Goal: Task Accomplishment & Management: Use online tool/utility

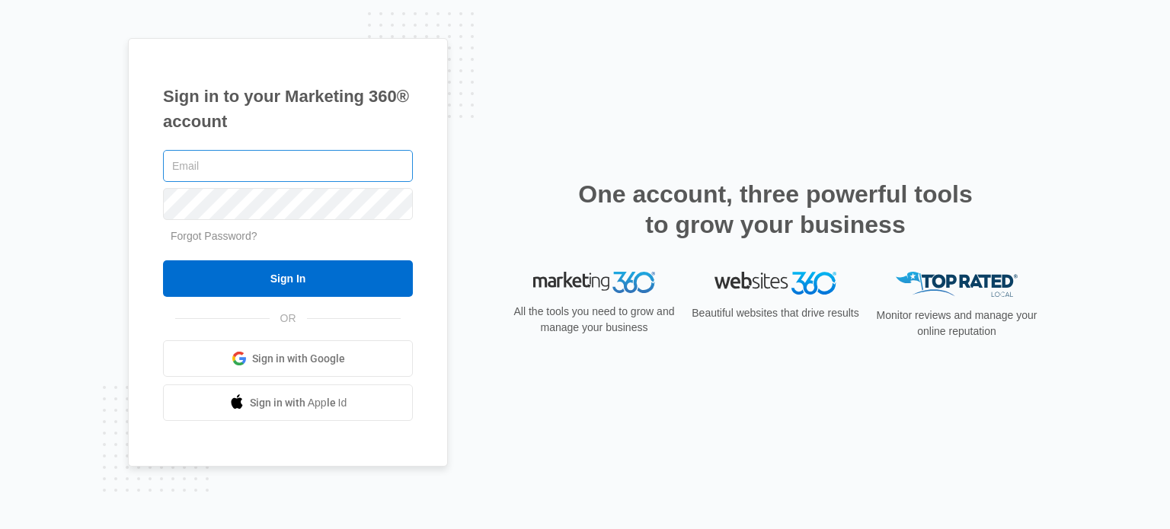
click at [353, 164] on input "text" at bounding box center [288, 166] width 250 height 32
type input "[EMAIL_ADDRESS][DOMAIN_NAME]"
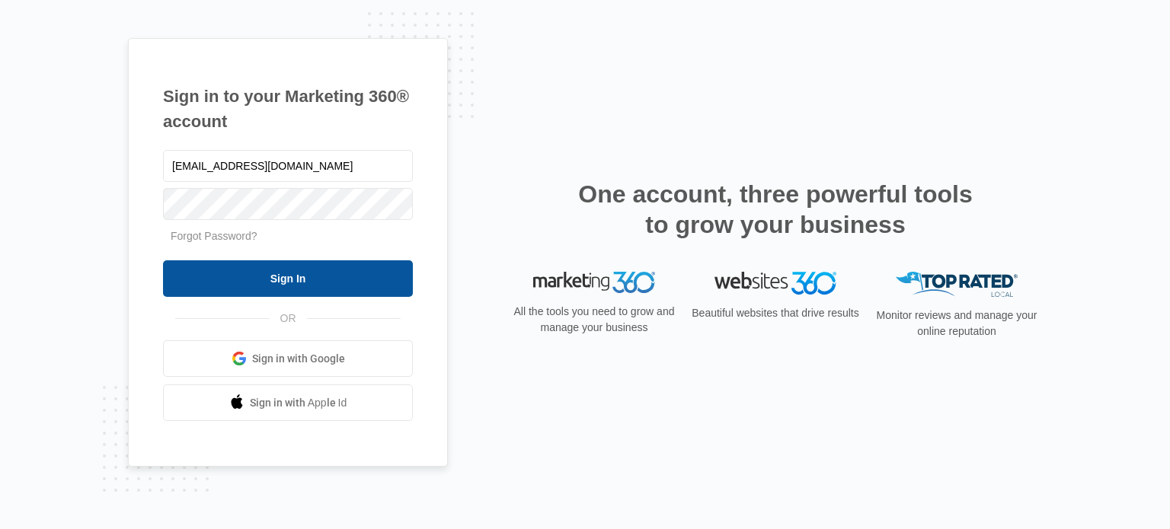
click at [318, 279] on input "Sign In" at bounding box center [288, 278] width 250 height 37
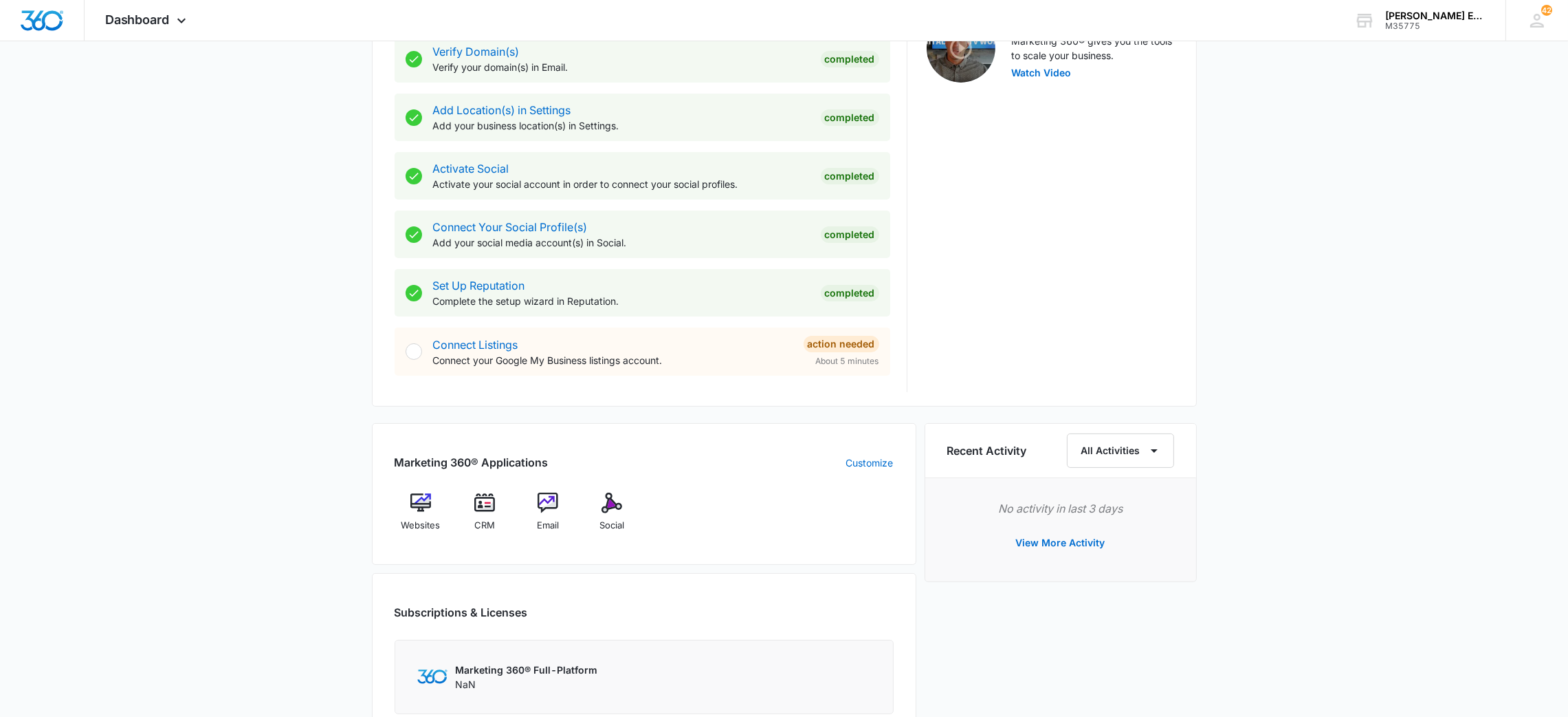
scroll to position [720, 0]
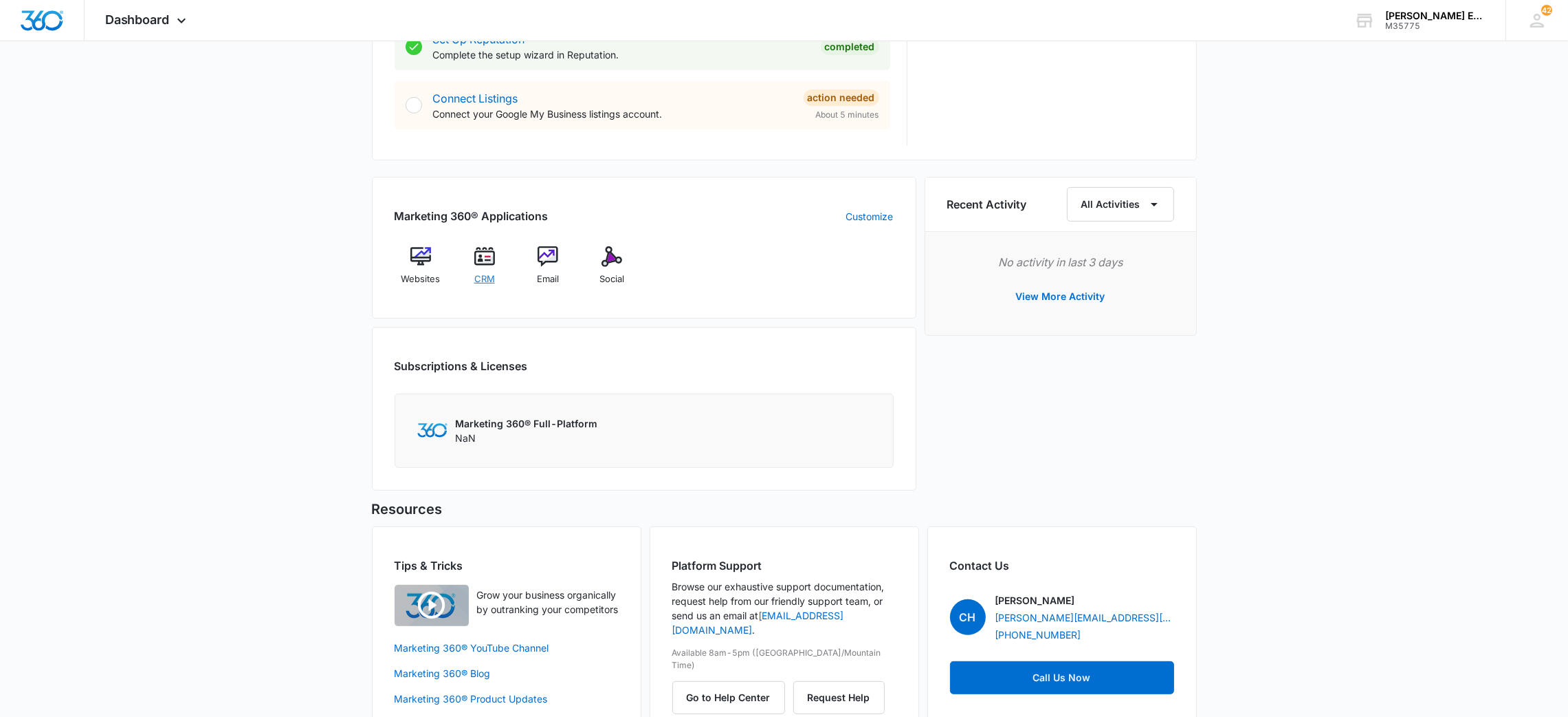
click at [482, 276] on span "CRM" at bounding box center [484, 279] width 21 height 14
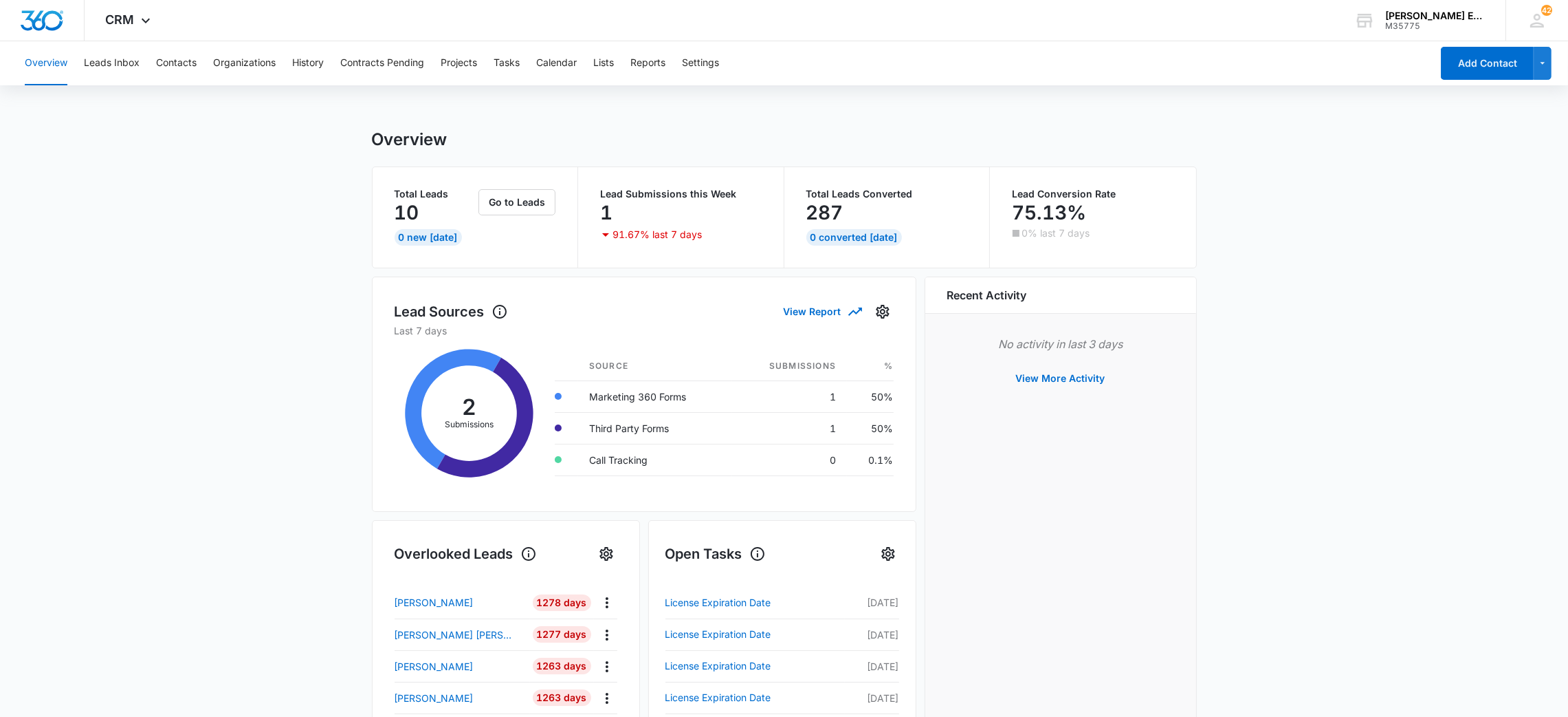
click at [154, 58] on div "Overview Leads Inbox Contacts Organizations History Contracts Pending Projects …" at bounding box center [723, 63] width 1415 height 44
click at [169, 65] on button "Contacts" at bounding box center [176, 63] width 41 height 44
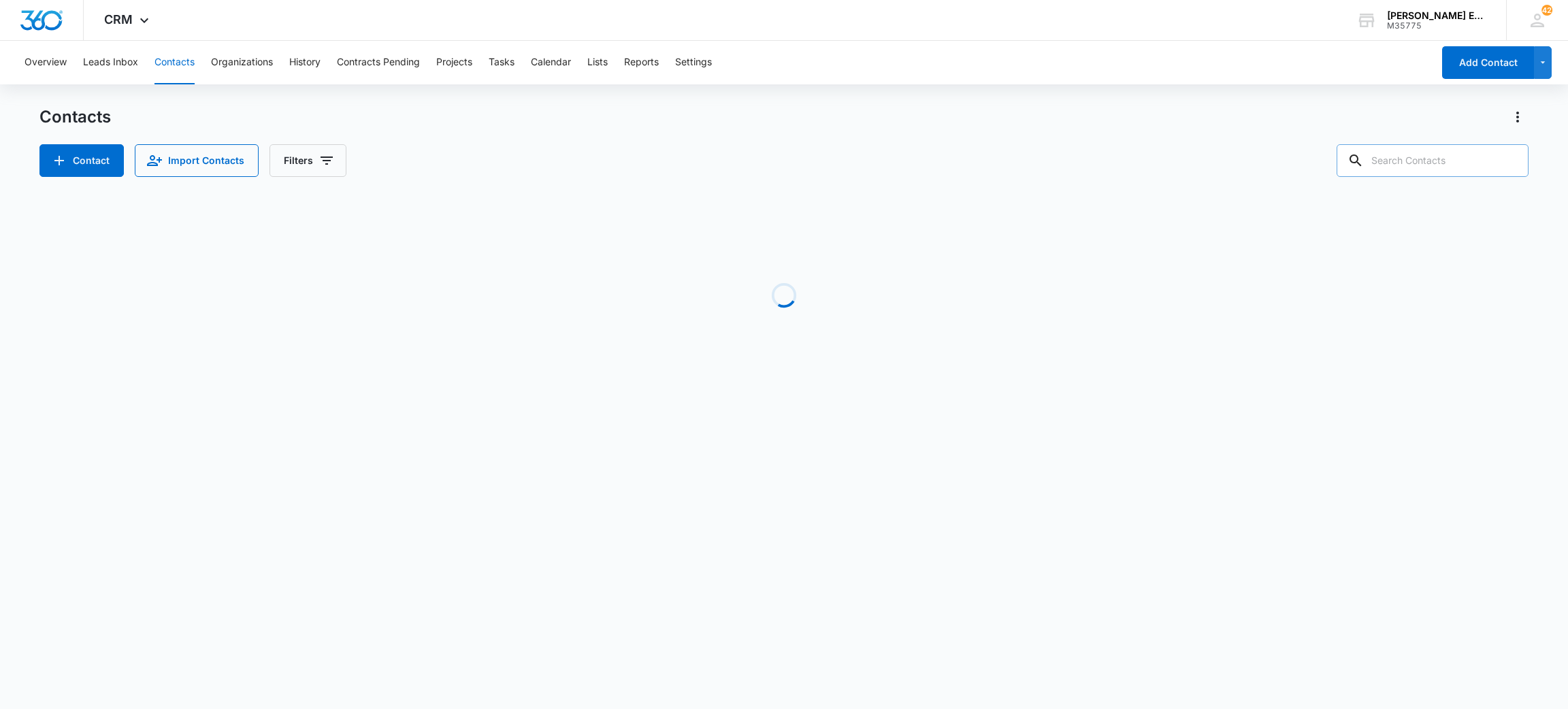
click at [1448, 151] on input "text" at bounding box center [1432, 160] width 192 height 33
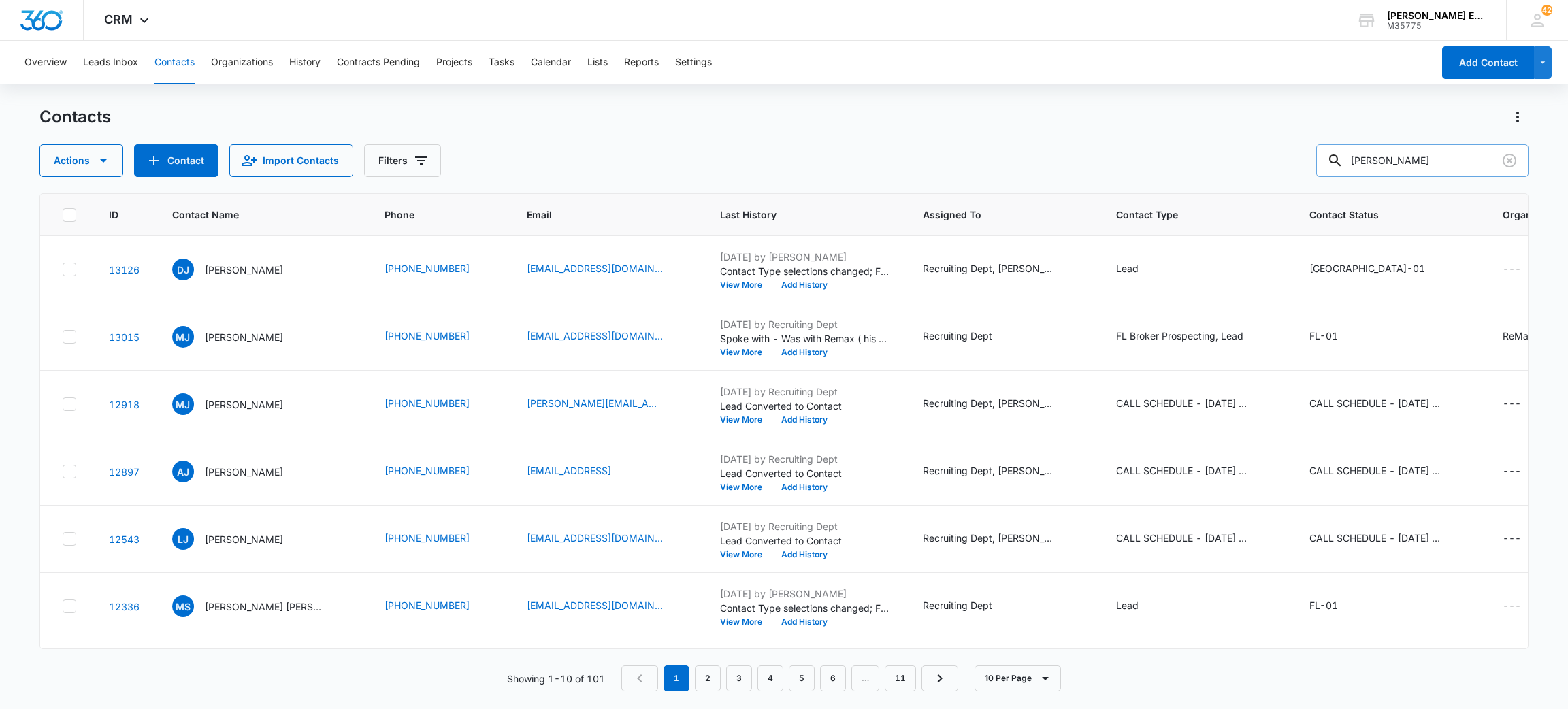
click at [1425, 159] on input "[PERSON_NAME]" at bounding box center [1422, 160] width 213 height 33
type input "H"
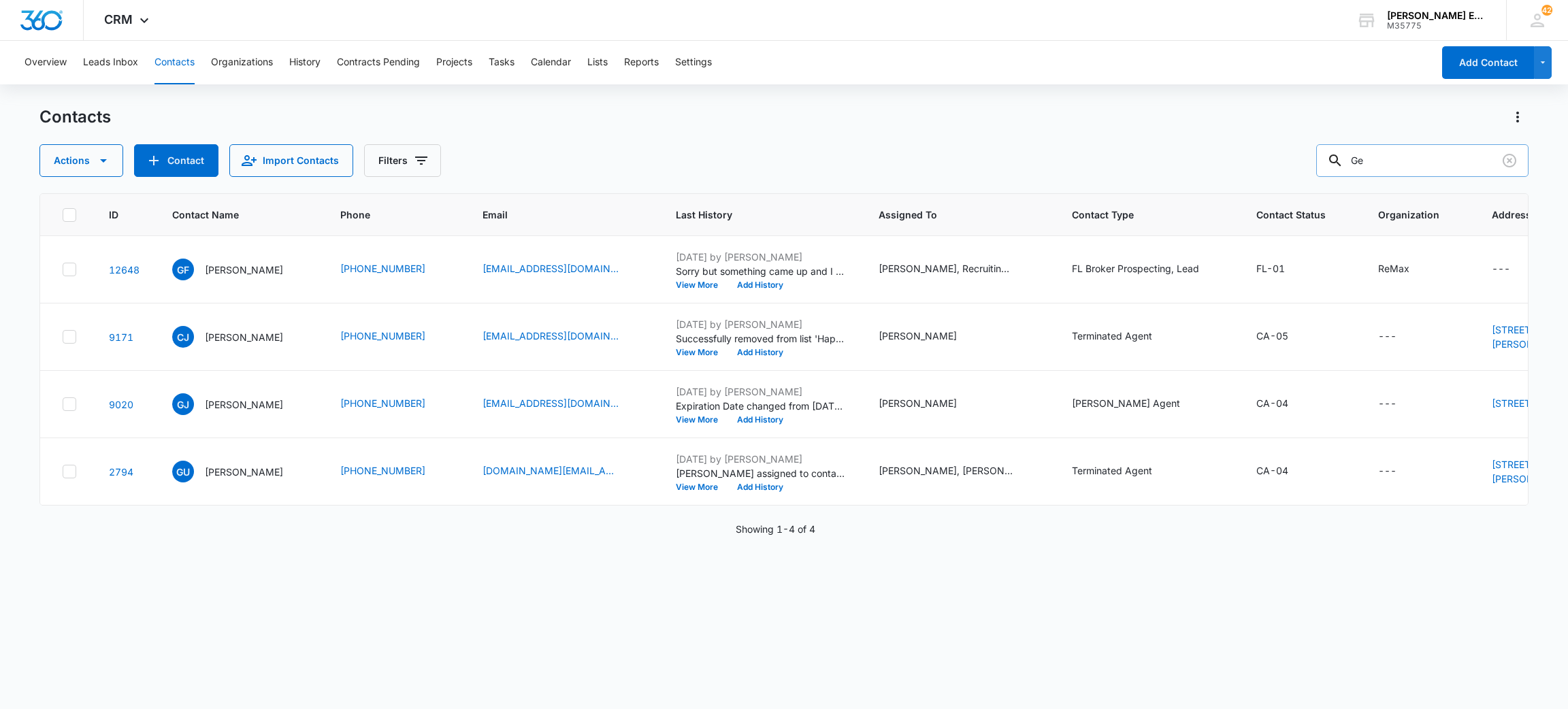
type input "G"
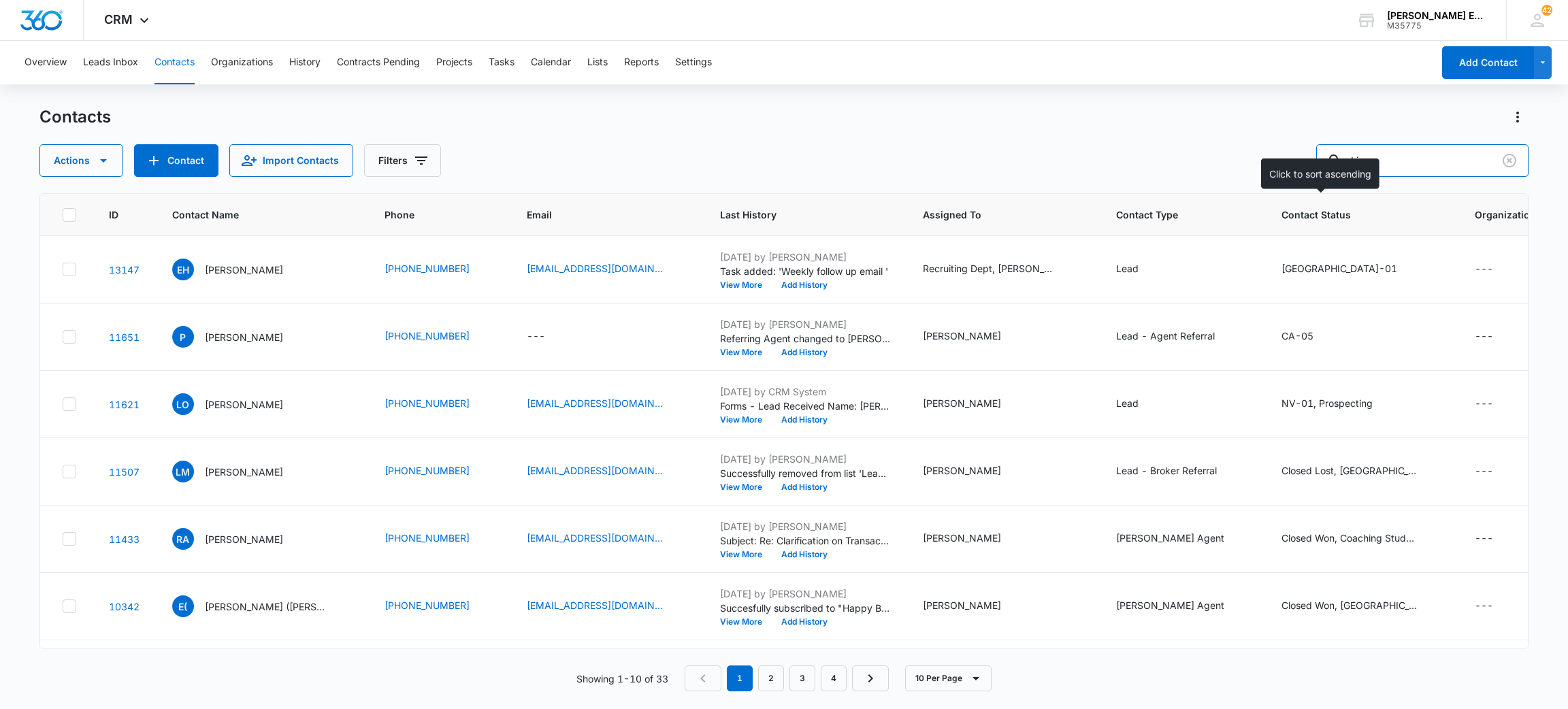
type input "L"
type input "[PERSON_NAME]"
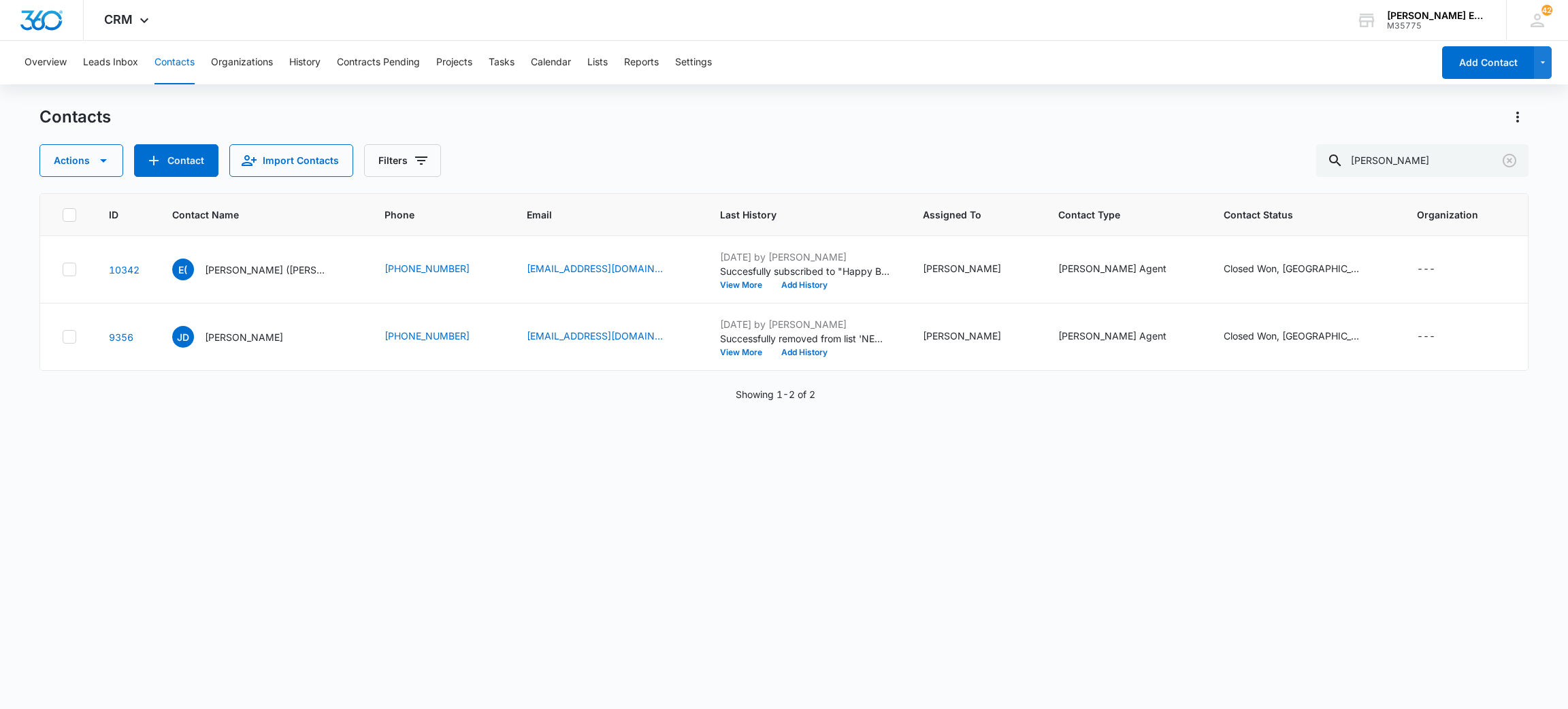
click at [855, 138] on div "Contacts Actions Contact Import Contacts Filters [PERSON_NAME]" at bounding box center [784, 141] width 1489 height 71
